Goal: Information Seeking & Learning: Learn about a topic

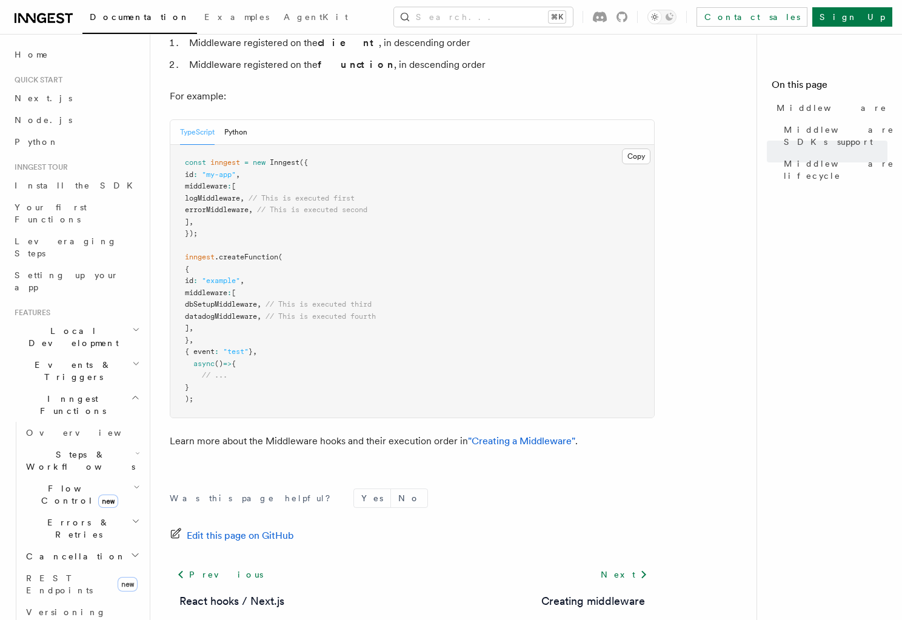
scroll to position [645, 0]
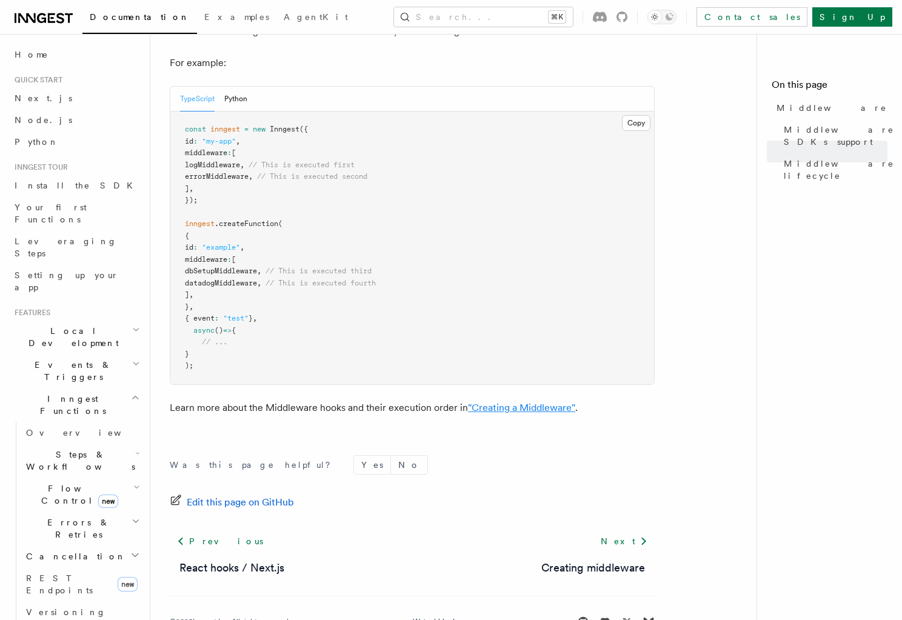
click at [517, 402] on link ""Creating a Middleware"" at bounding box center [521, 408] width 107 height 12
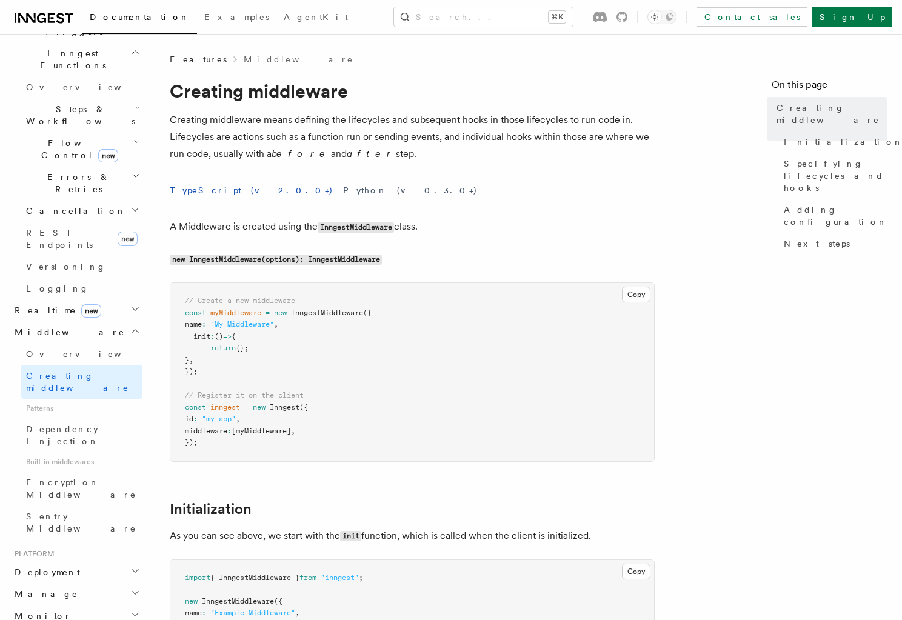
scroll to position [362, 0]
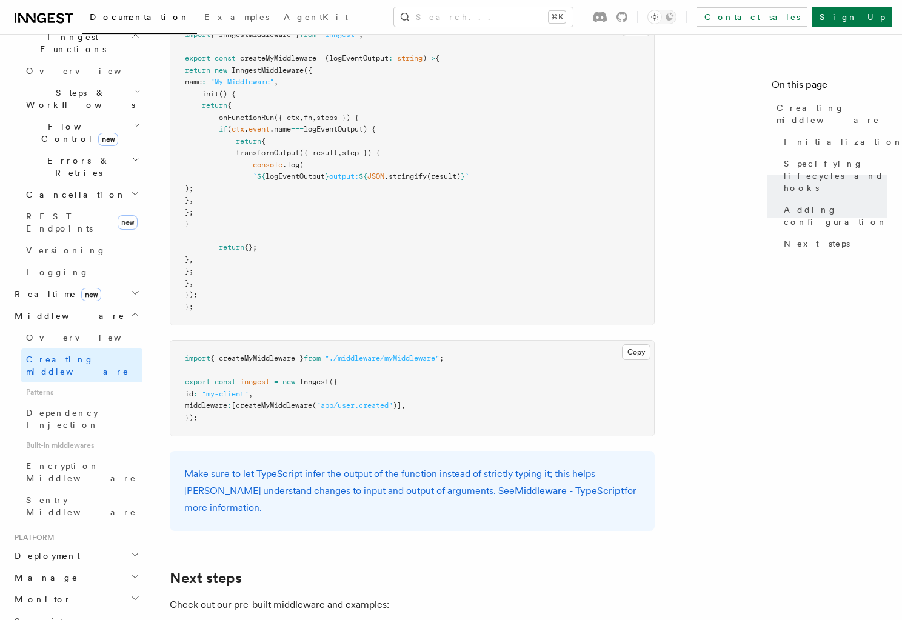
scroll to position [2196, 0]
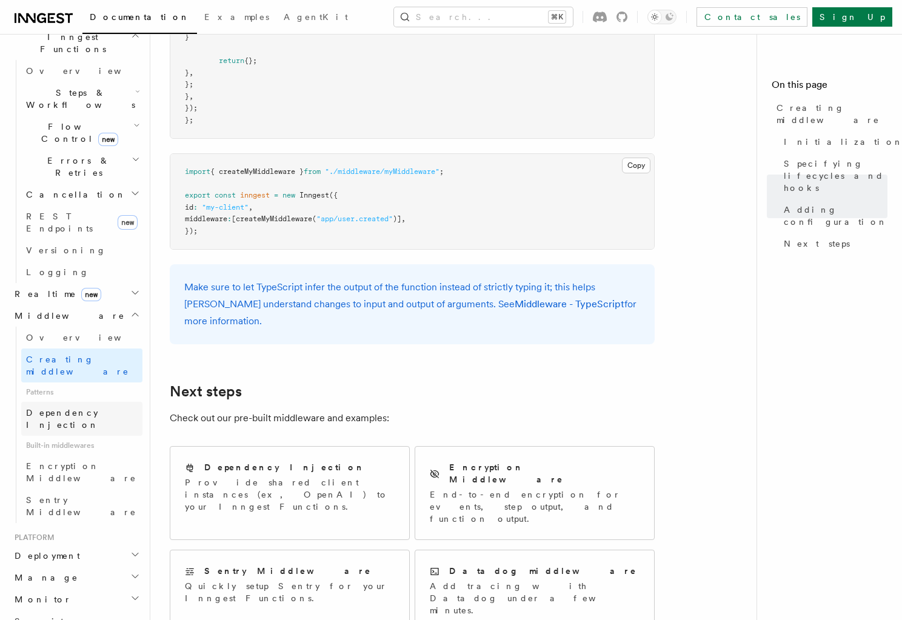
click at [75, 407] on span "Dependency Injection" at bounding box center [84, 419] width 116 height 24
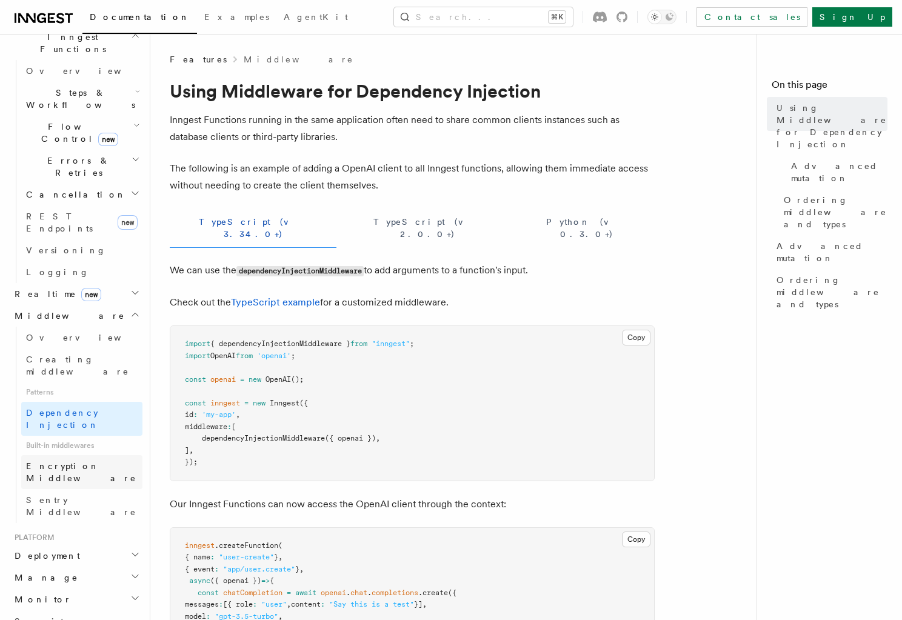
click at [78, 461] on span "Encryption Middleware" at bounding box center [81, 472] width 110 height 22
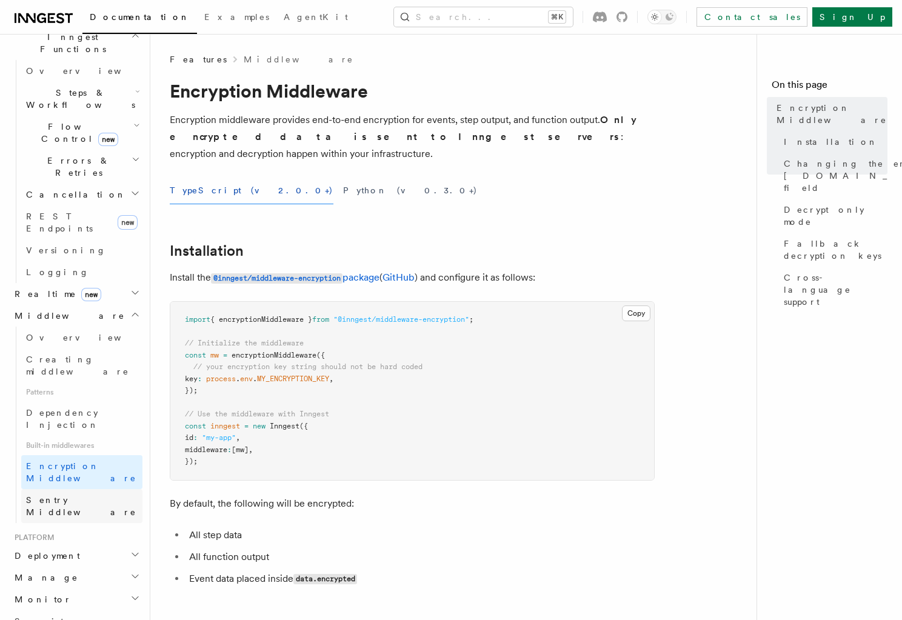
click at [92, 495] on span "Sentry Middleware" at bounding box center [81, 506] width 110 height 22
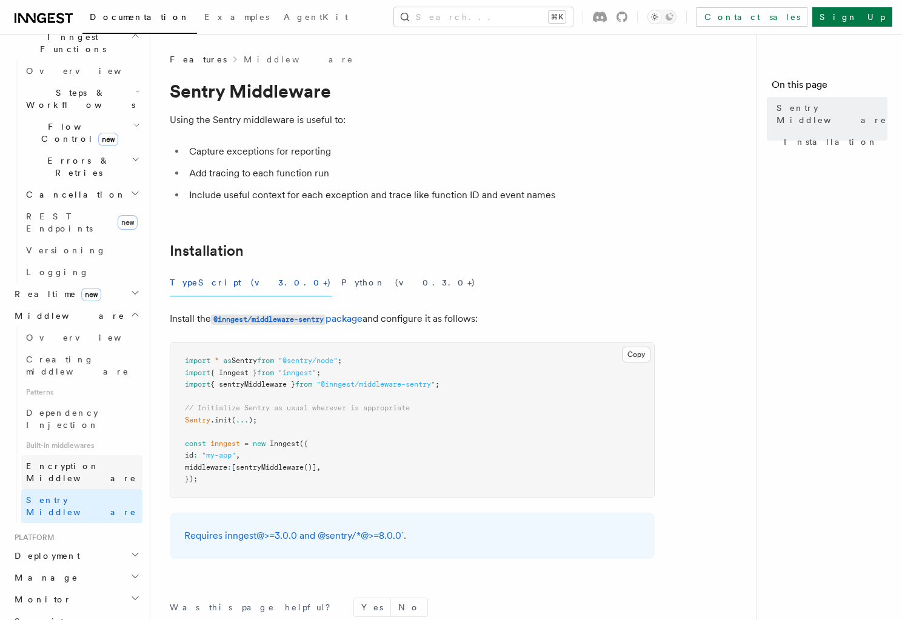
click at [93, 461] on span "Encryption Middleware" at bounding box center [81, 472] width 110 height 22
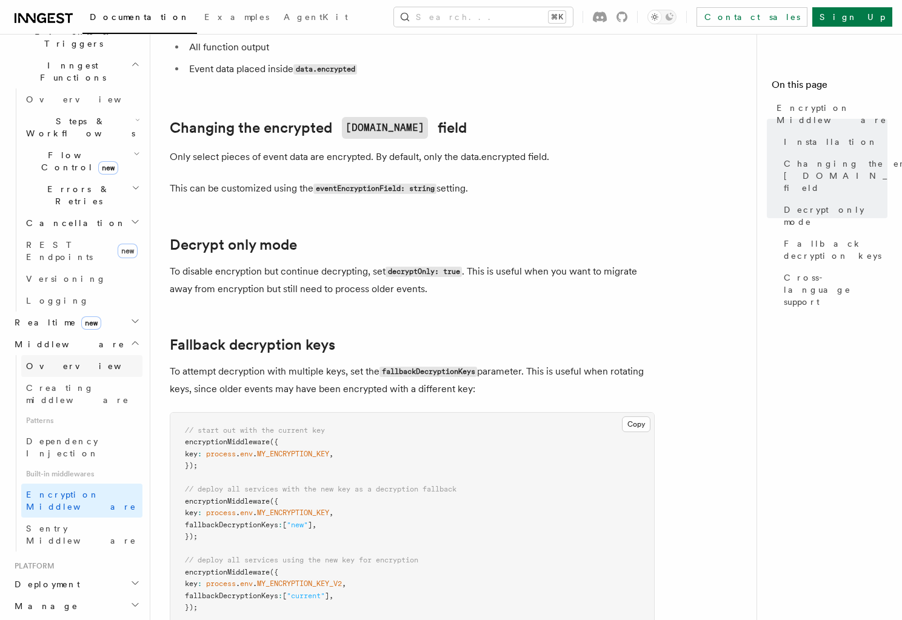
scroll to position [266, 0]
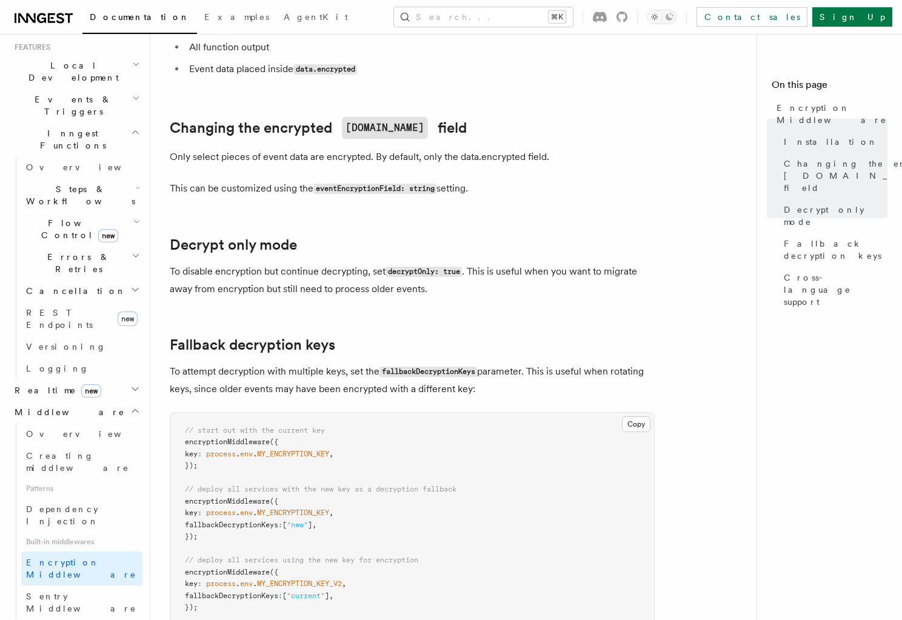
click at [130, 384] on icon "button" at bounding box center [135, 389] width 10 height 10
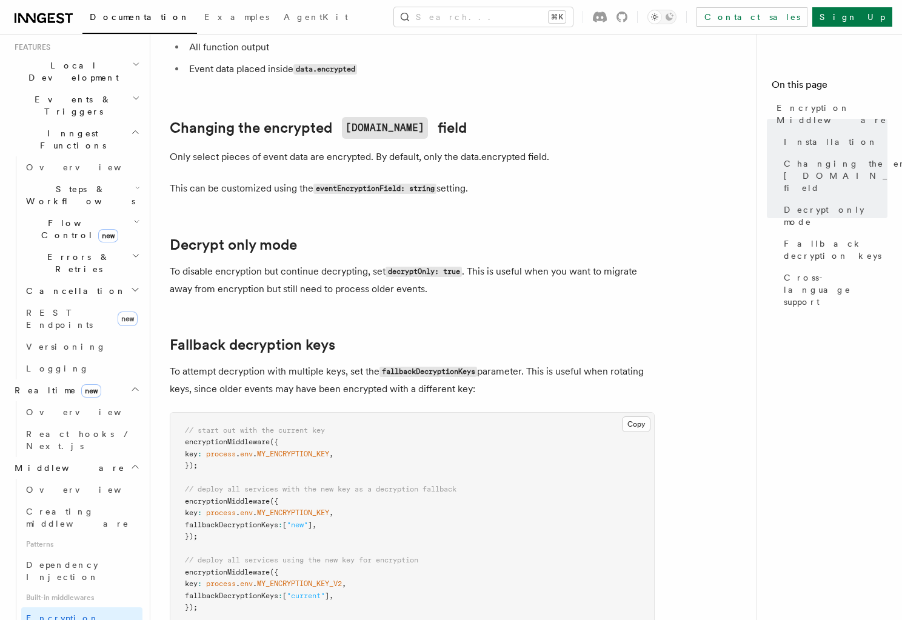
click at [130, 384] on icon "button" at bounding box center [135, 389] width 10 height 10
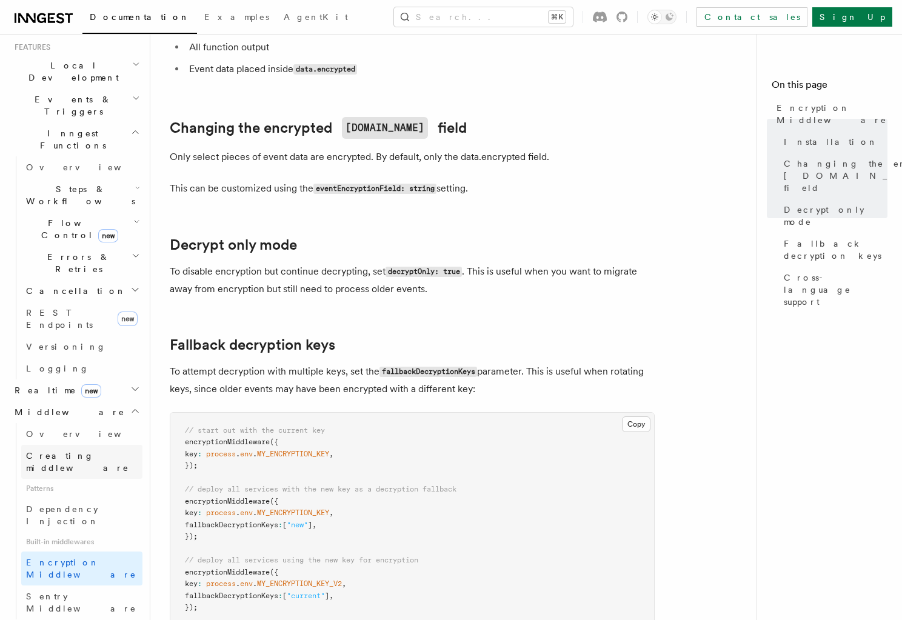
click at [86, 451] on span "Creating middleware" at bounding box center [77, 462] width 103 height 22
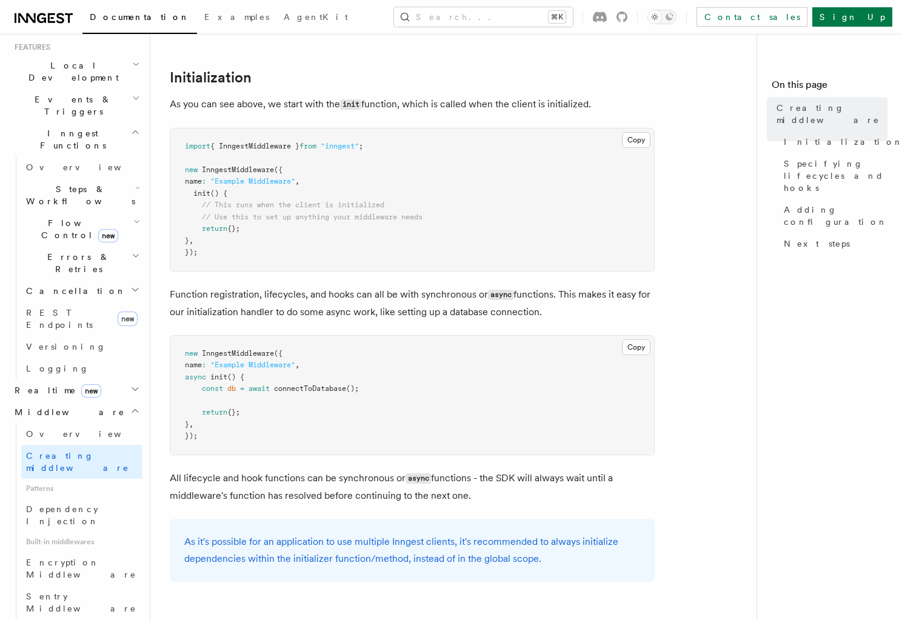
scroll to position [496, 0]
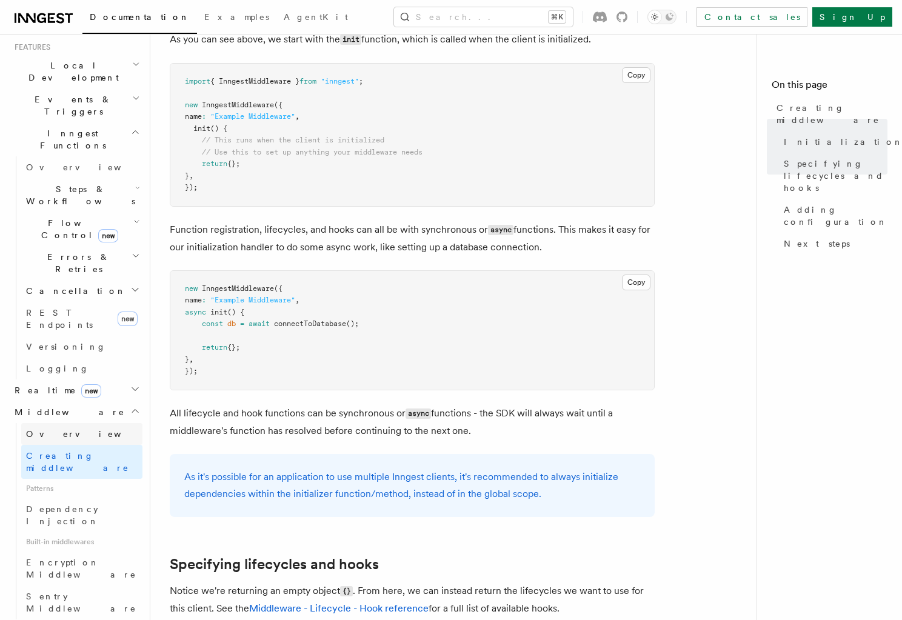
click at [74, 423] on link "Overview" at bounding box center [81, 434] width 121 height 22
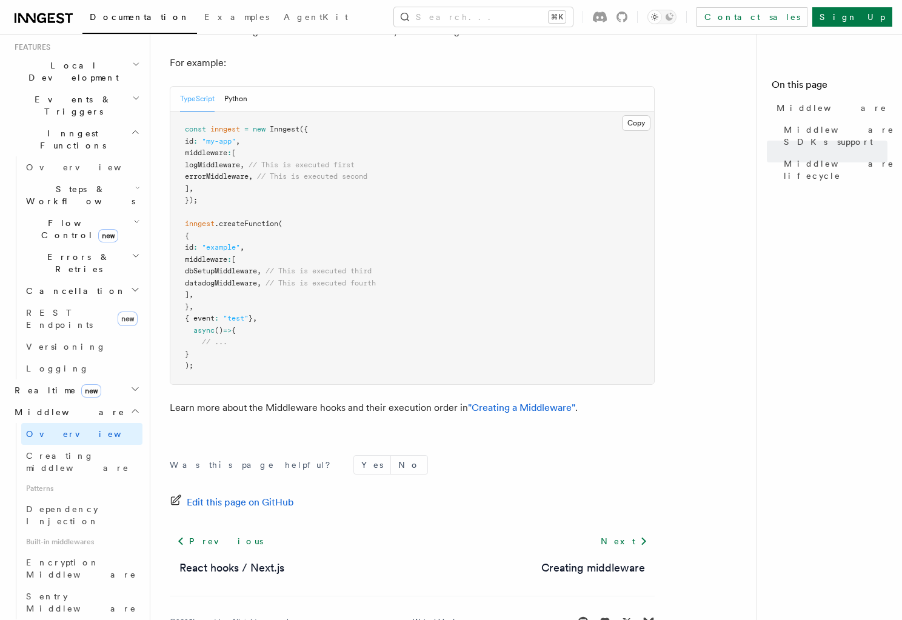
scroll to position [246, 0]
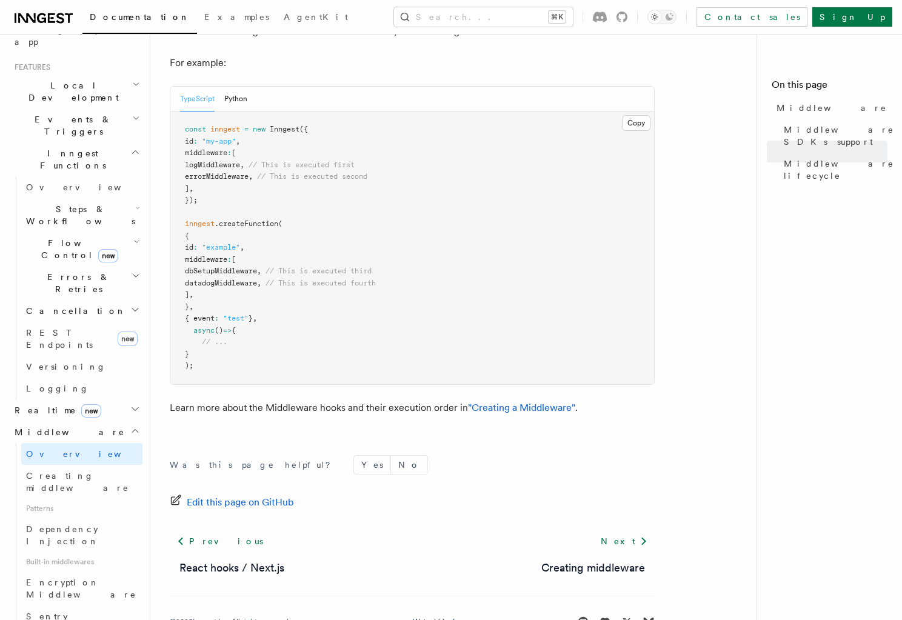
click at [58, 237] on span "Flow Control new" at bounding box center [77, 249] width 112 height 24
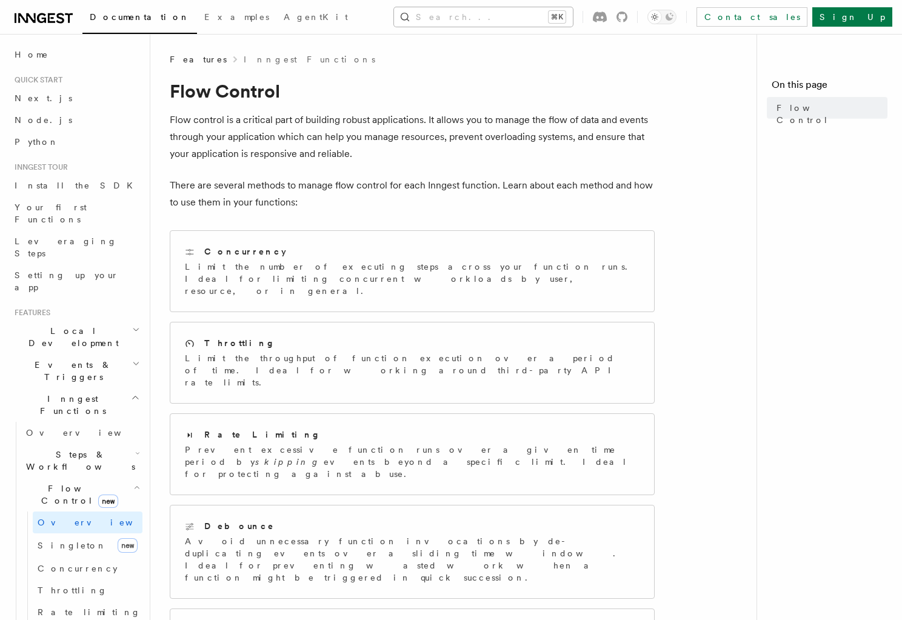
click at [498, 17] on button "Search... ⌘K" at bounding box center [483, 16] width 179 height 19
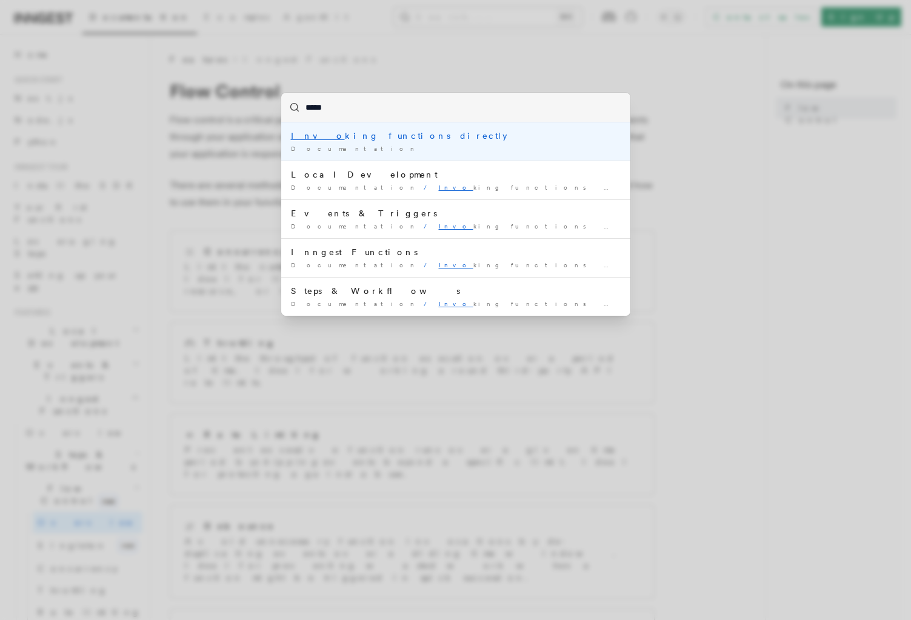
type input "******"
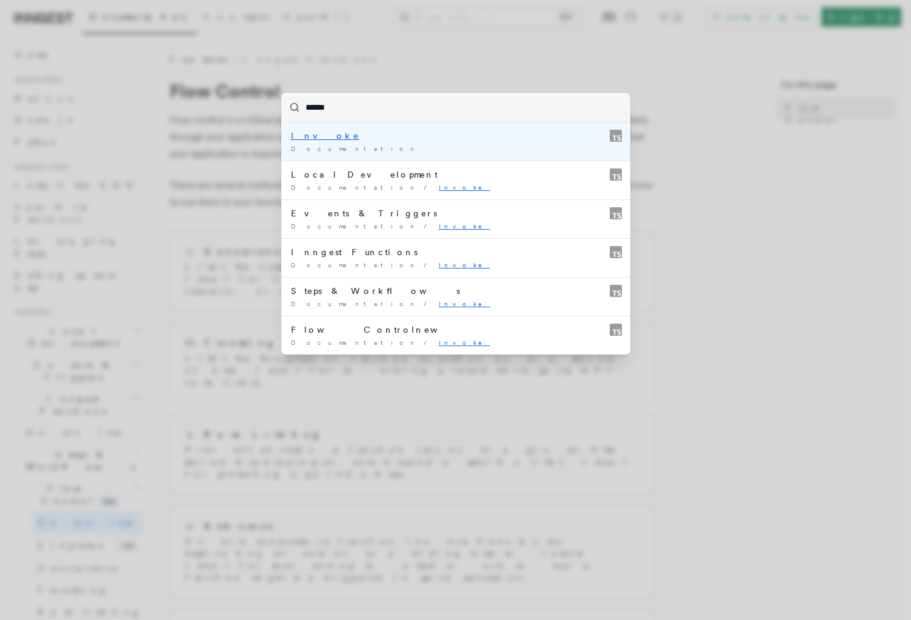
click at [309, 135] on mark "Invoke" at bounding box center [325, 136] width 69 height 10
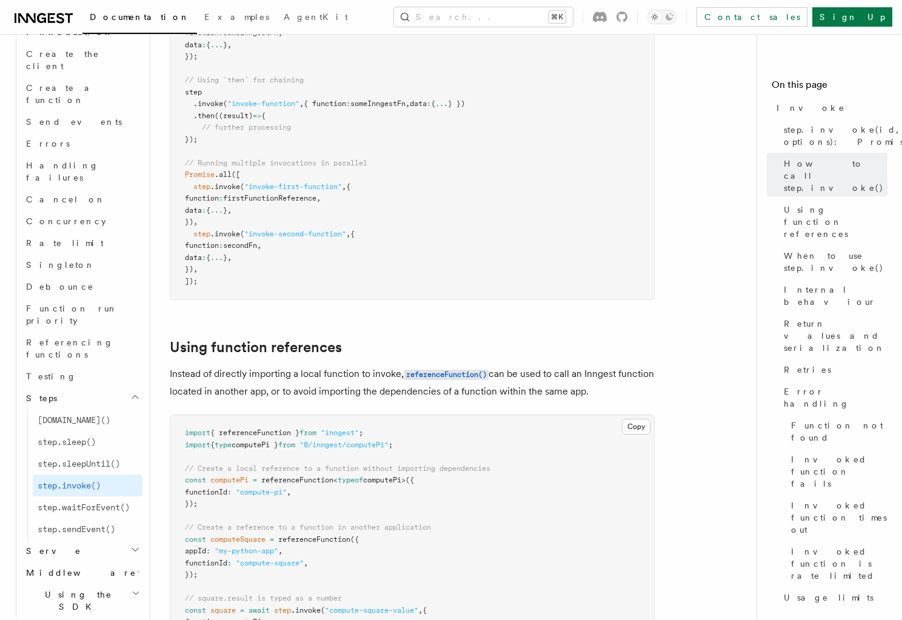
scroll to position [1411, 0]
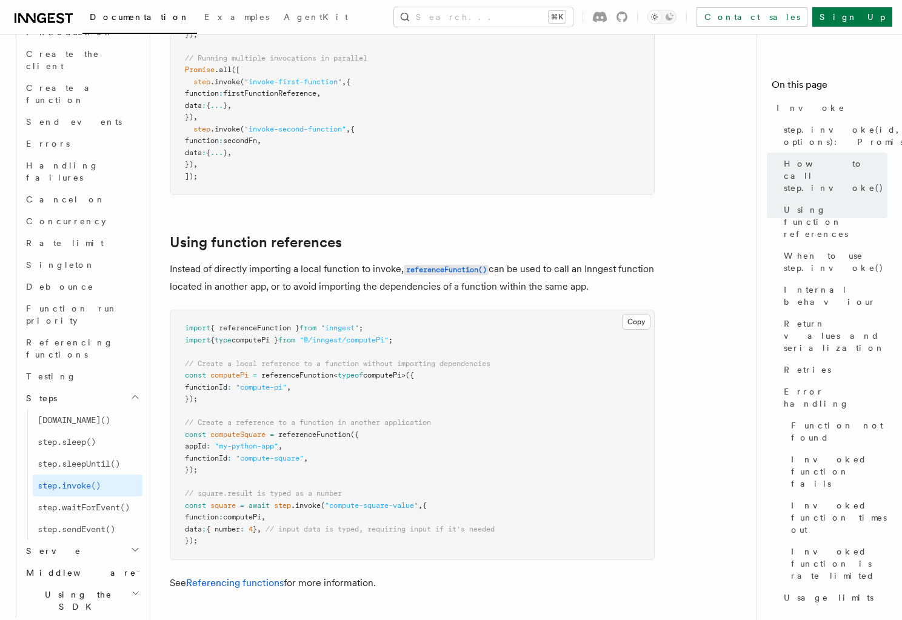
click at [700, 414] on article "References TypeScript SDK Steps Invoke v3.7.0+ Use step.invoke() to asynchronou…" at bounding box center [458, 330] width 577 height 3375
